Goal: Task Accomplishment & Management: Manage account settings

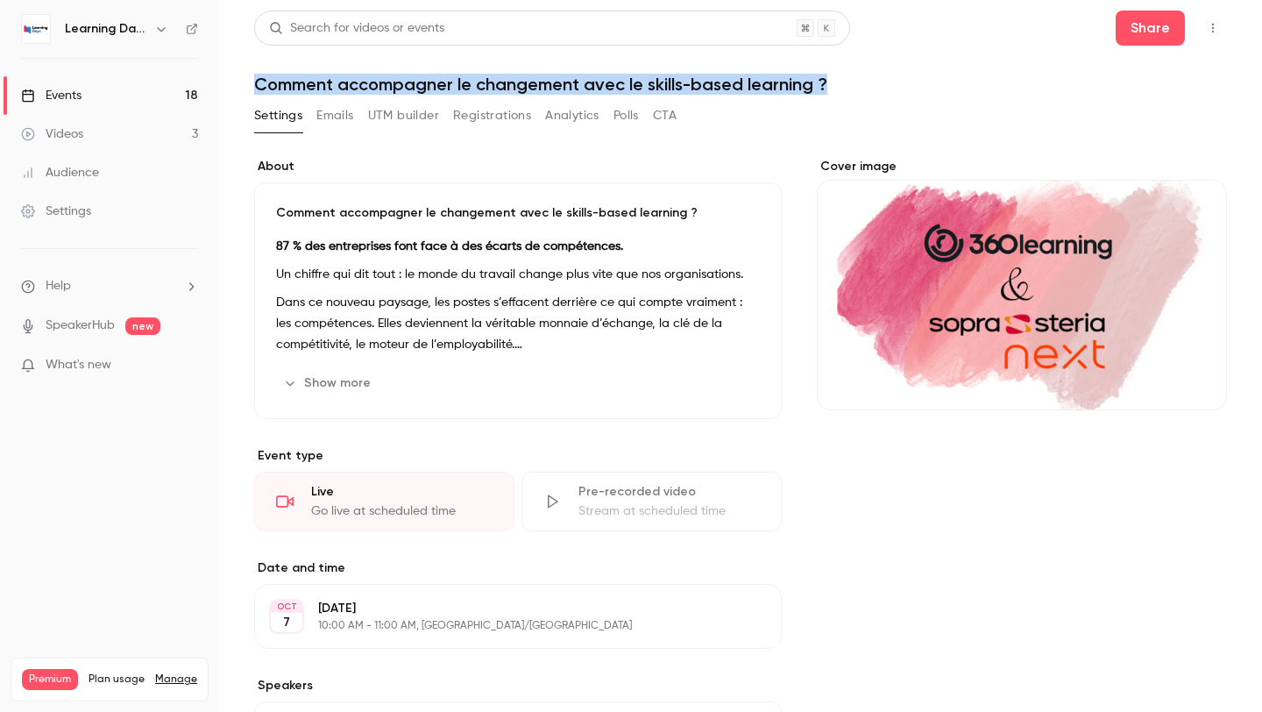
click at [34, 23] on img at bounding box center [36, 29] width 28 height 28
click at [70, 81] on link "Events 18" at bounding box center [109, 95] width 219 height 39
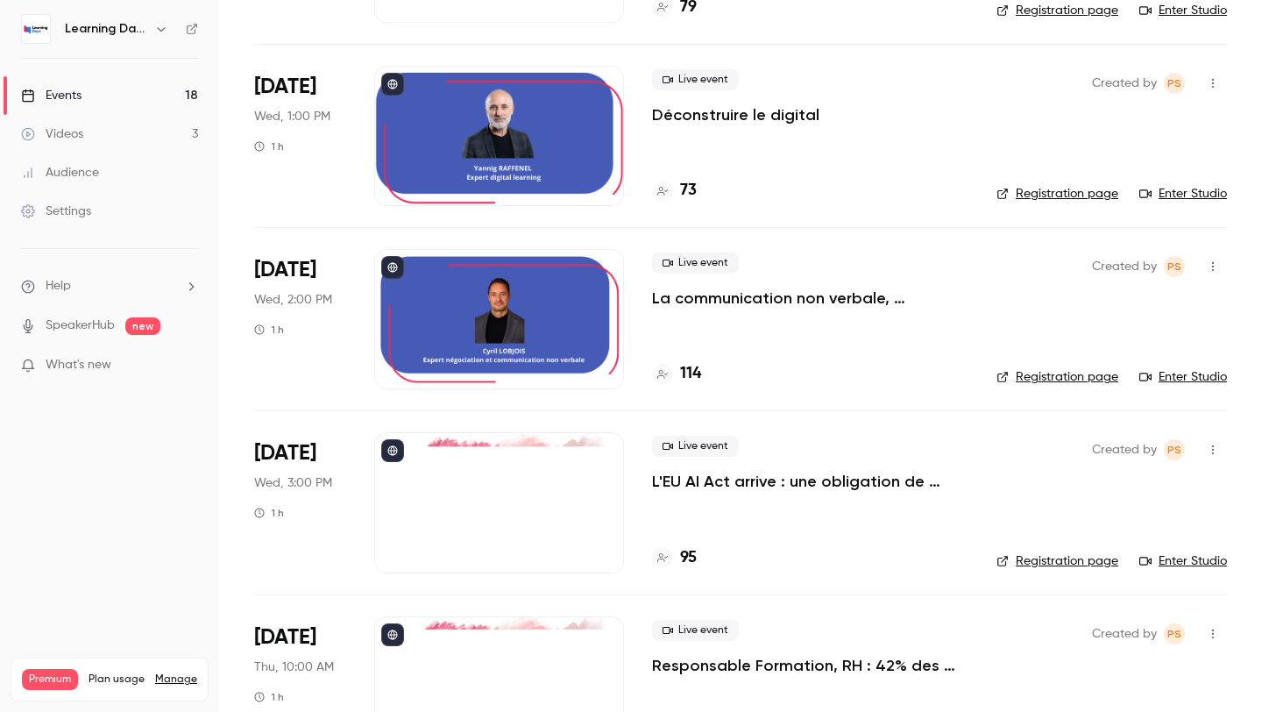
scroll to position [1738, 0]
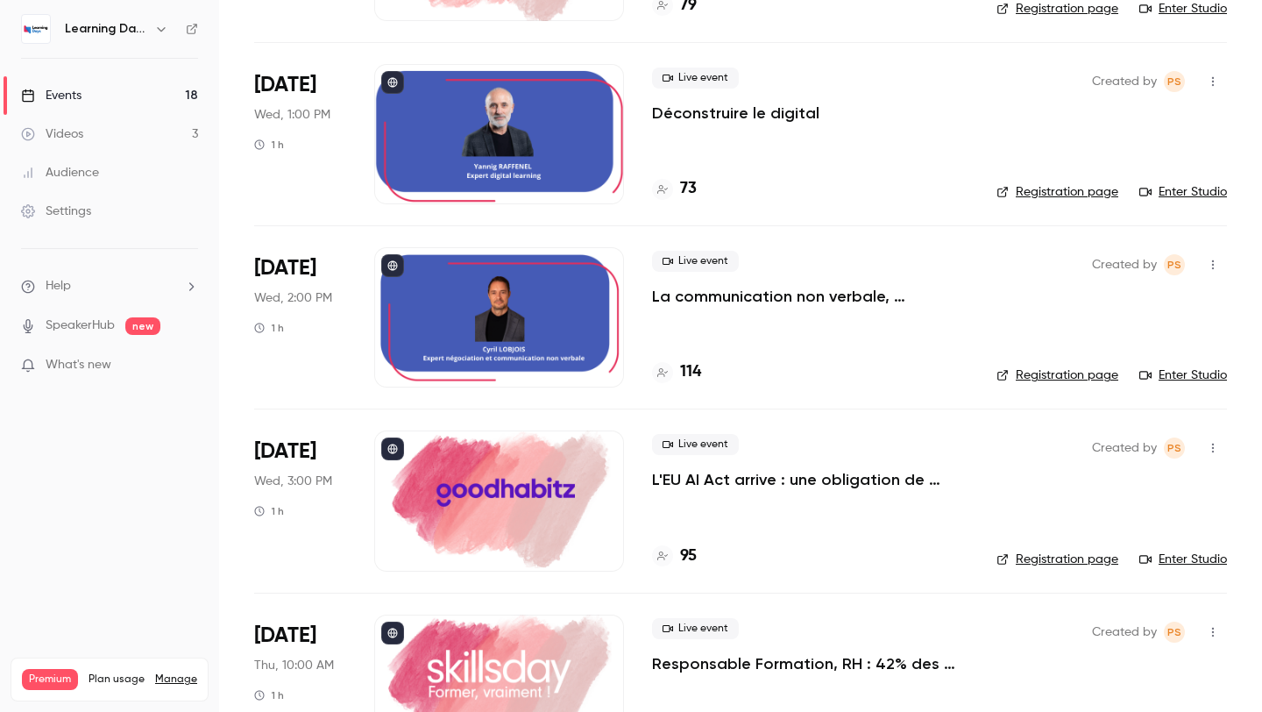
click at [564, 482] on div at bounding box center [499, 500] width 250 height 140
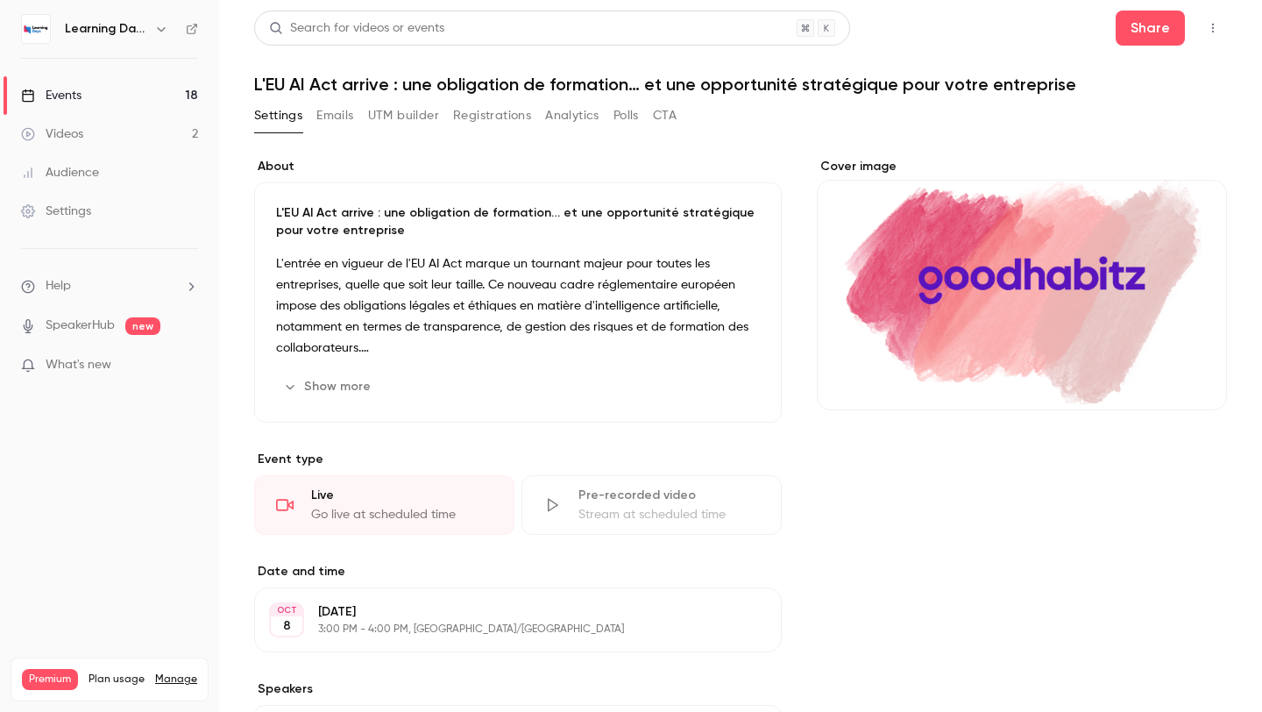
click at [901, 249] on div "Cover image" at bounding box center [1022, 284] width 410 height 252
click at [0, 0] on input "Cover image" at bounding box center [0, 0] width 0 height 0
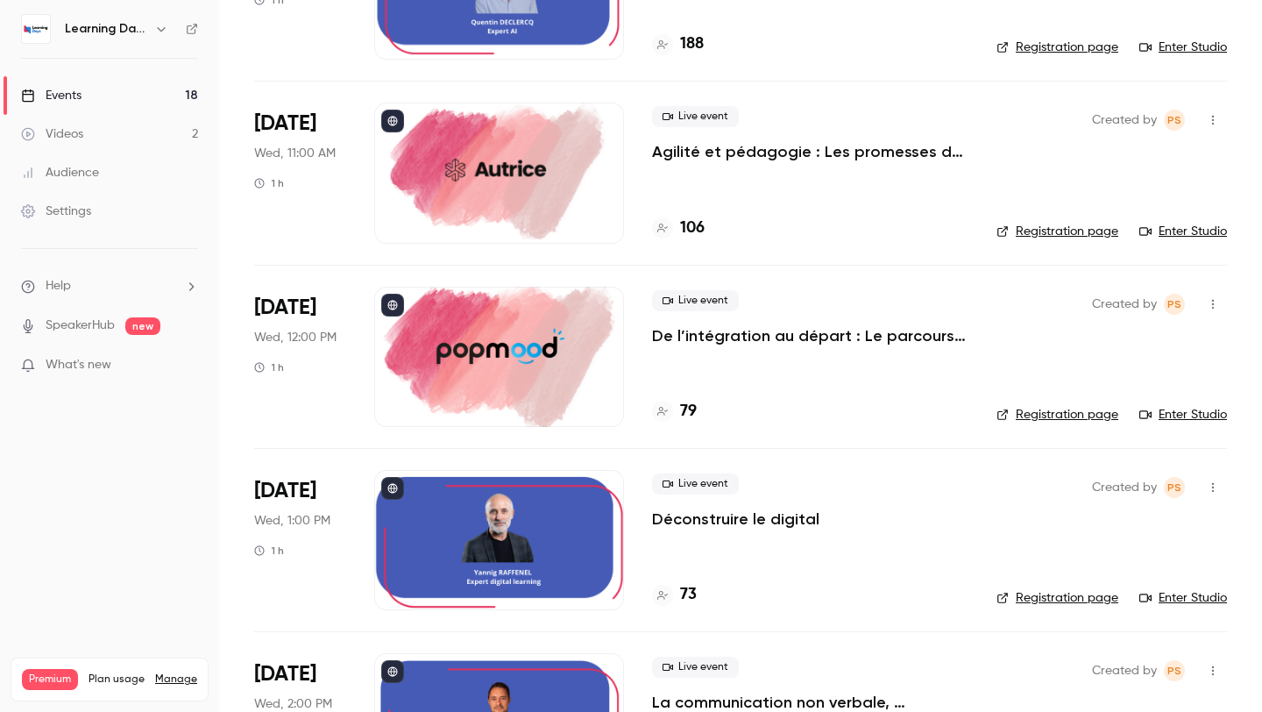
scroll to position [1326, 0]
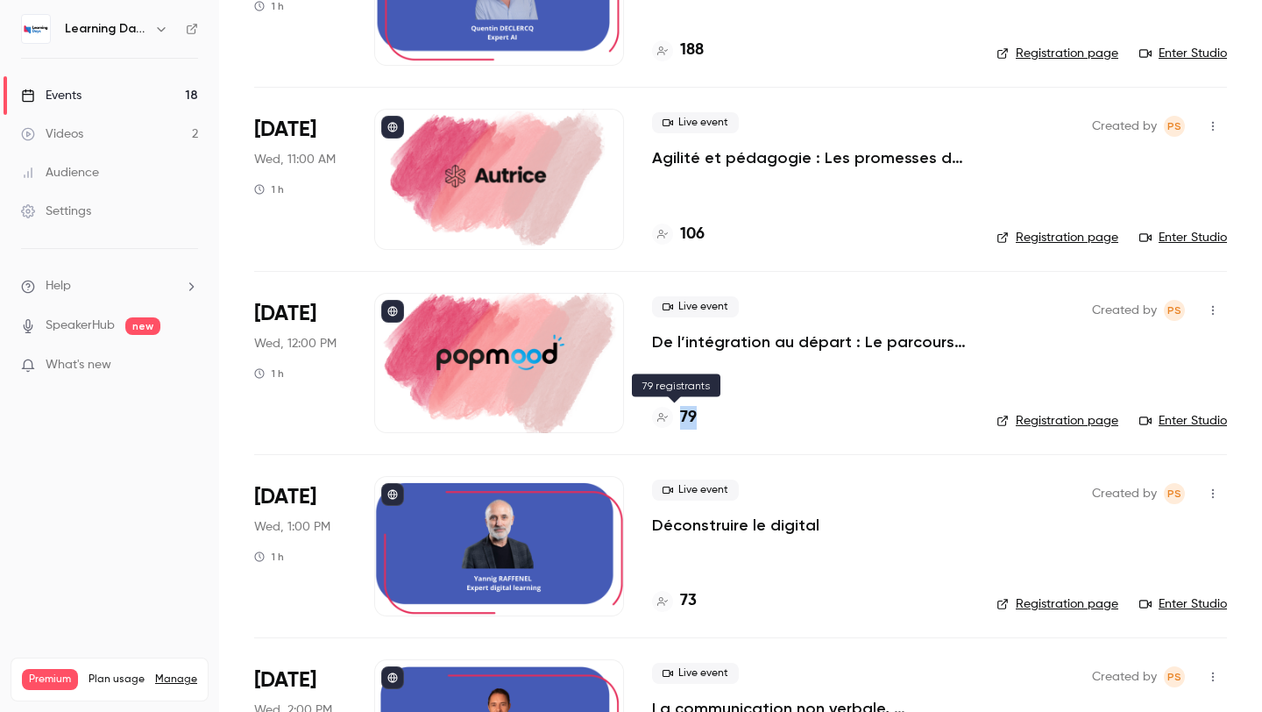
drag, startPoint x: 714, startPoint y: 423, endPoint x: 665, endPoint y: 419, distance: 48.4
click at [665, 419] on div "79" at bounding box center [810, 418] width 316 height 24
click at [687, 351] on p "De l’intégration au départ : Le parcours collaborateur comme moteur de fidélité…" at bounding box center [810, 341] width 316 height 21
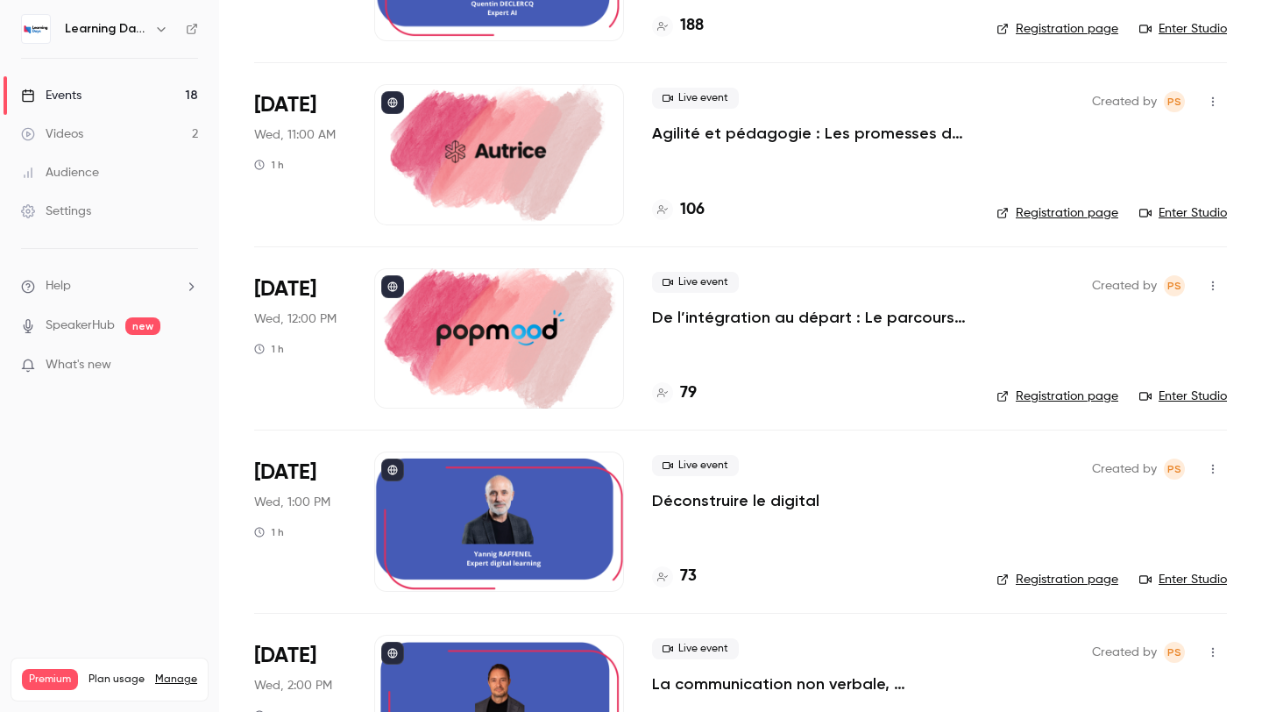
scroll to position [1352, 0]
click at [691, 389] on h4 "79" at bounding box center [688, 392] width 17 height 24
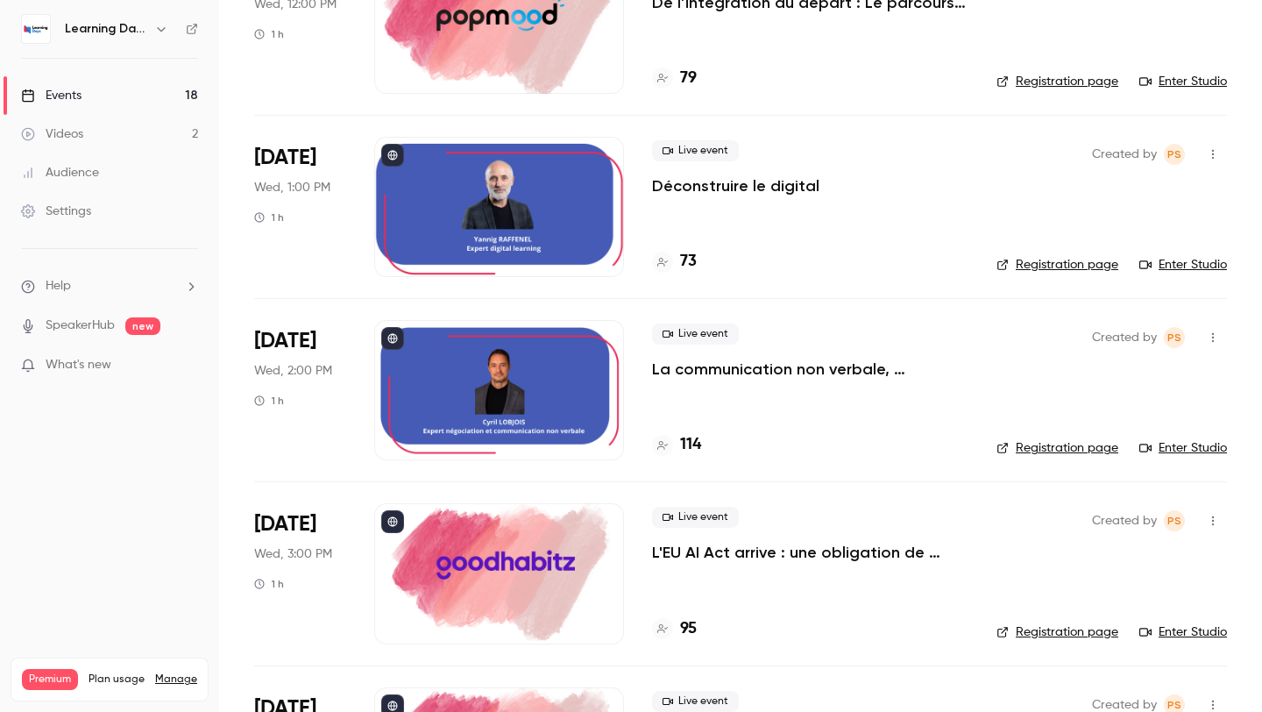
scroll to position [1667, 0]
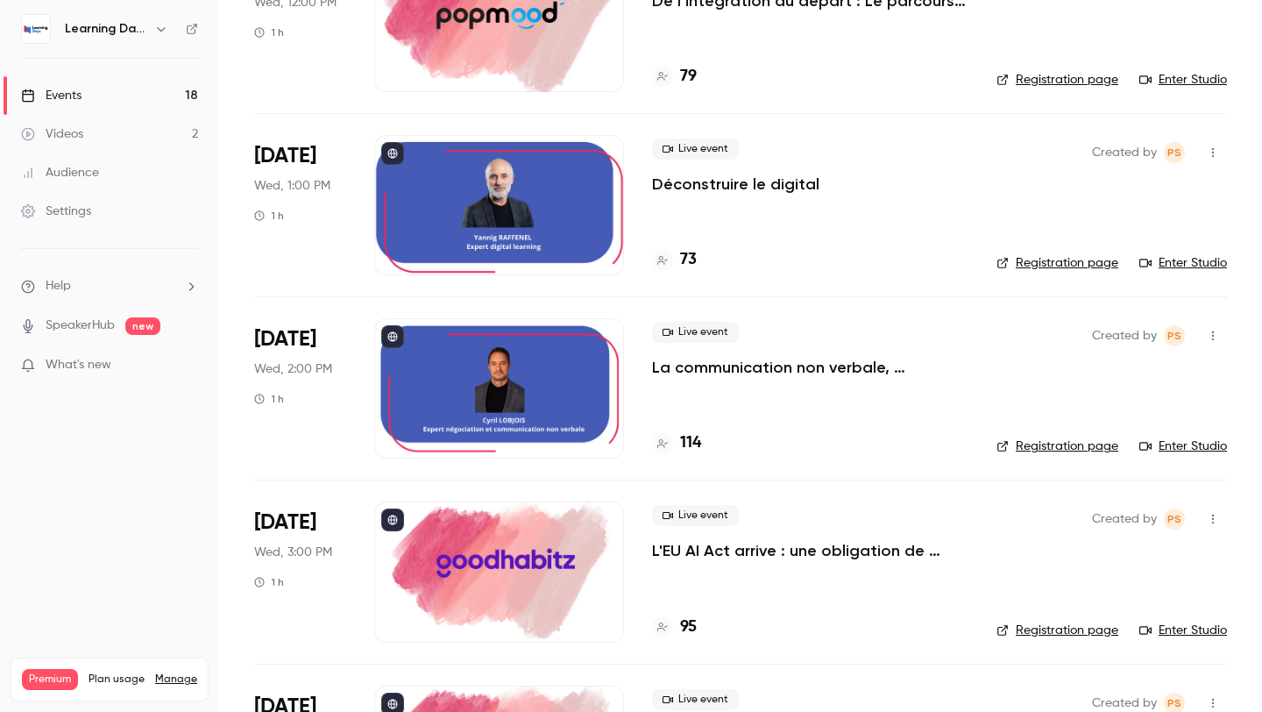
click at [537, 594] on div at bounding box center [499, 571] width 250 height 140
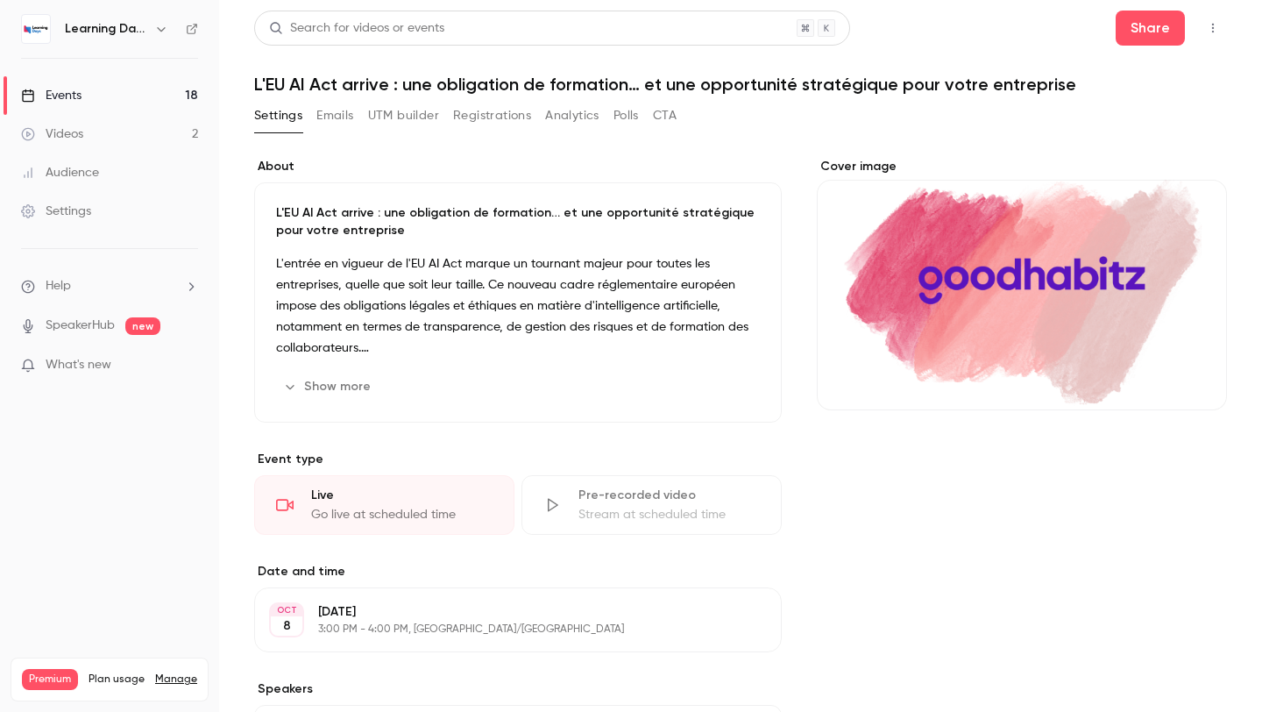
click at [976, 227] on div "Cover image" at bounding box center [1022, 284] width 410 height 252
click at [0, 0] on input "Cover image" at bounding box center [0, 0] width 0 height 0
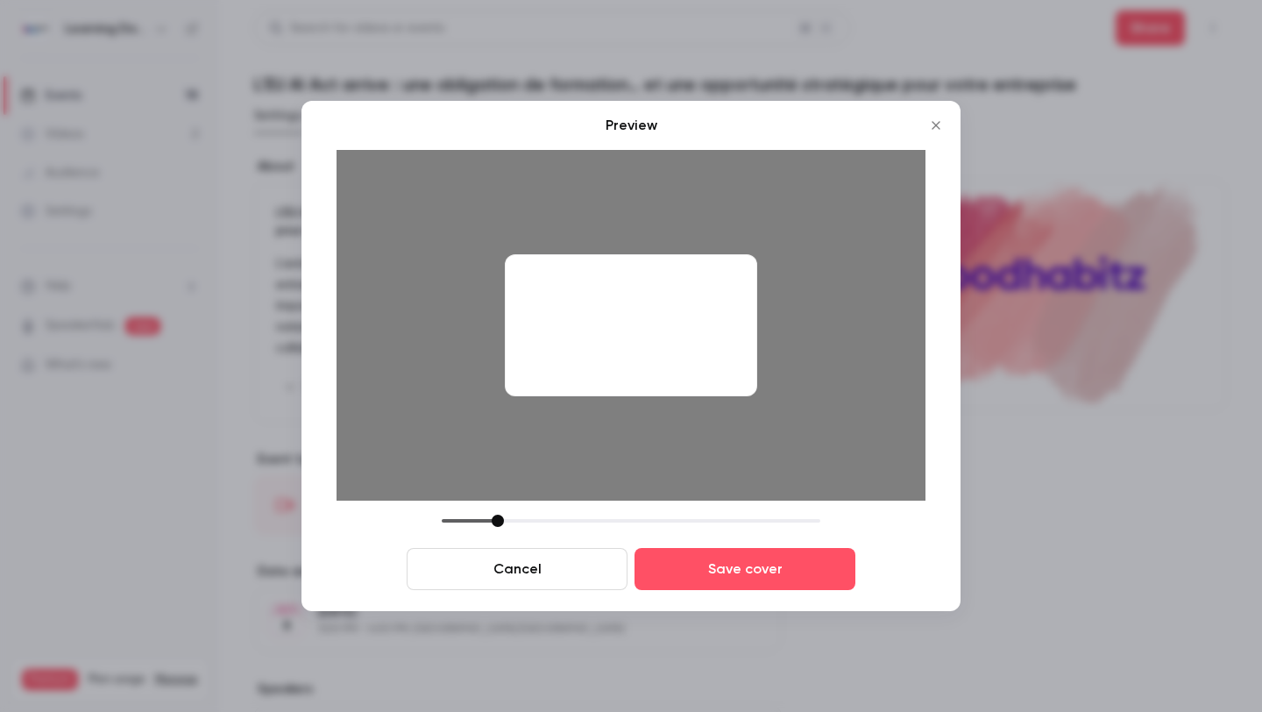
drag, startPoint x: 569, startPoint y: 521, endPoint x: 500, endPoint y: 524, distance: 69.3
click at [500, 524] on div at bounding box center [498, 521] width 12 height 12
click at [673, 564] on button "Save cover" at bounding box center [745, 569] width 221 height 42
